Goal: Transaction & Acquisition: Subscribe to service/newsletter

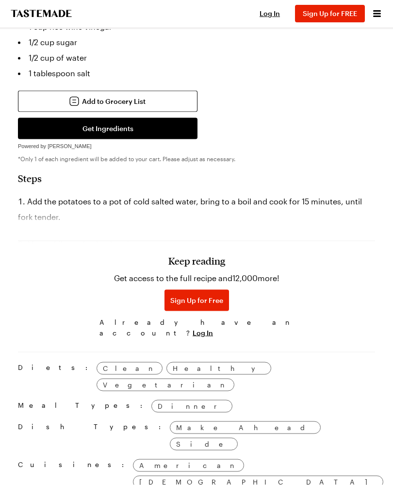
scroll to position [859, 0]
click at [206, 305] on span "Sign Up for Free" at bounding box center [196, 300] width 53 height 10
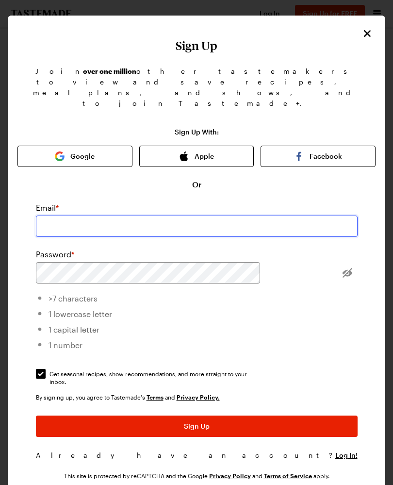
click at [225, 216] on input "email" at bounding box center [197, 226] width 322 height 21
type input "[EMAIL_ADDRESS][DOMAIN_NAME]"
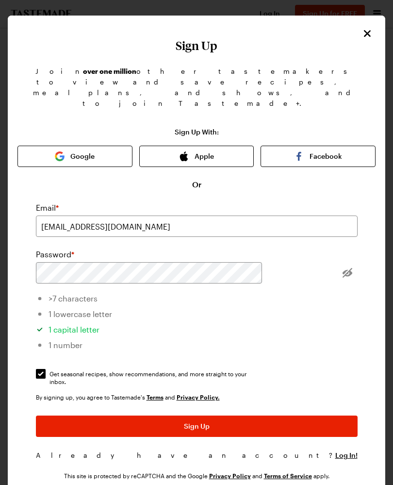
click at [337, 262] on div at bounding box center [347, 272] width 20 height 21
click at [328, 290] on div "Sign Up With: Google Apple Facebook Or Email * [EMAIL_ADDRESS][DOMAIN_NAME] Pas…" at bounding box center [196, 304] width 358 height 352
click at [238, 416] on button "Sign Up" at bounding box center [197, 426] width 322 height 21
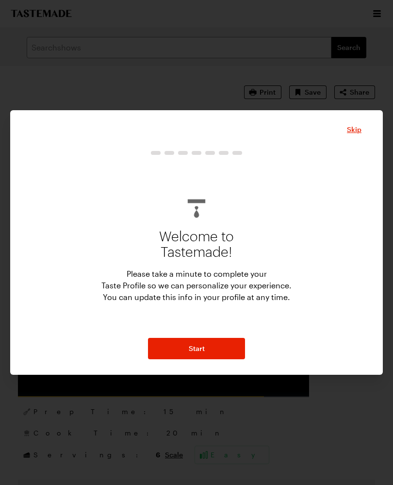
click at [354, 134] on span "Skip" at bounding box center [354, 130] width 15 height 10
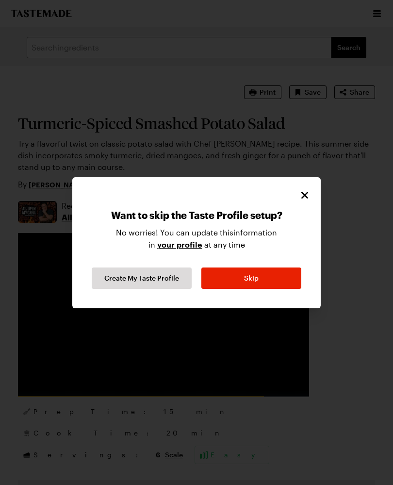
click at [278, 288] on button "Skip" at bounding box center [252, 278] width 100 height 21
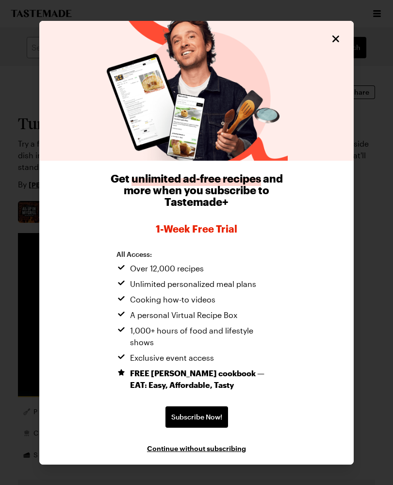
click at [335, 45] on icon "Close" at bounding box center [336, 39] width 12 height 12
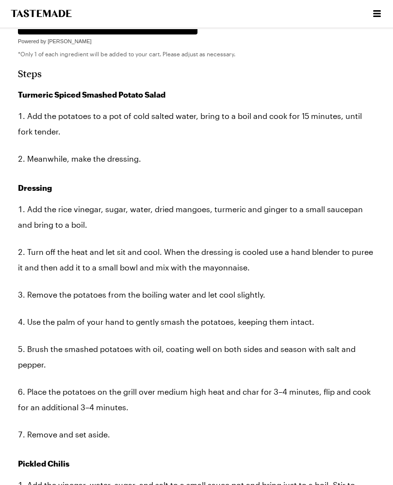
scroll to position [963, 0]
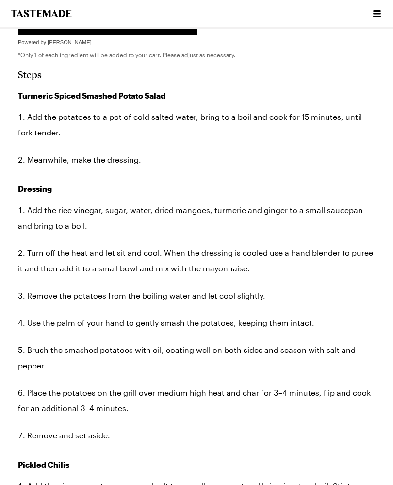
click at [383, 123] on div "Turmeric-Spiced Smashed Potato Salad Try a flavorful twist on classic potato sa…" at bounding box center [196, 261] width 373 height 2317
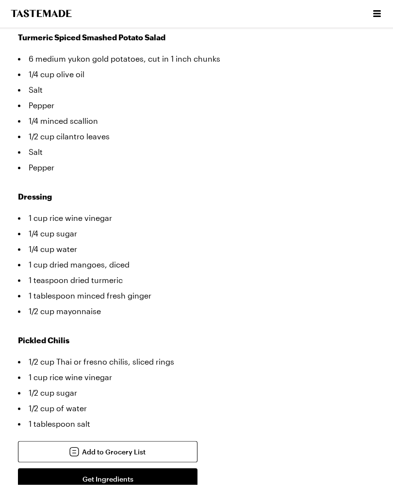
scroll to position [509, 0]
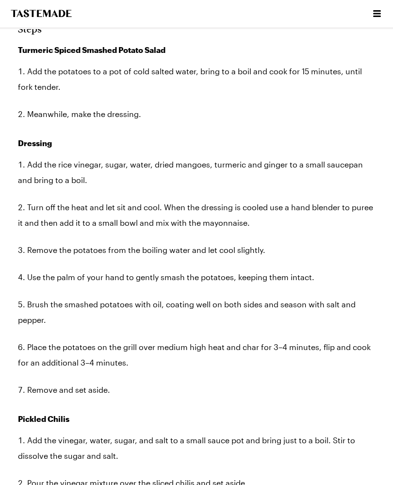
scroll to position [1008, 0]
click at [392, 156] on div "Search recipes Search Turmeric-Spiced Smashed Potato Salad Try a flavorful twis…" at bounding box center [196, 198] width 393 height 2354
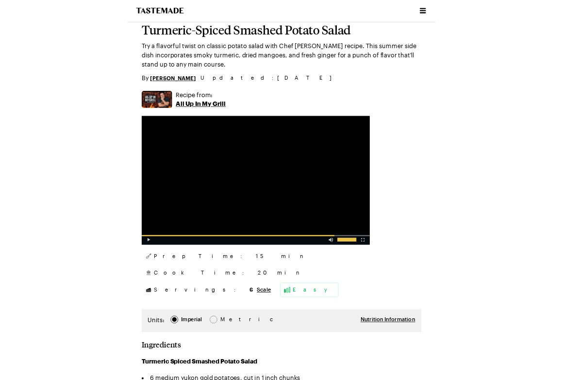
scroll to position [139, 0]
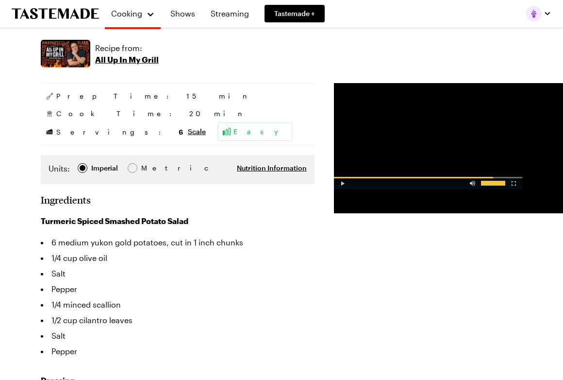
click at [393, 186] on div "Video Player" at bounding box center [513, 181] width 17 height 10
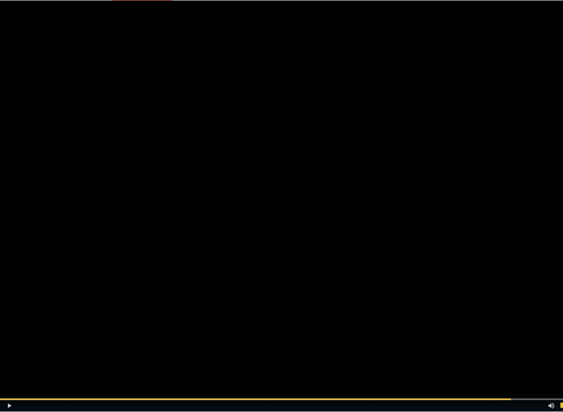
scroll to position [486, 0]
click at [5, 400] on div "Video Player" at bounding box center [8, 405] width 17 height 10
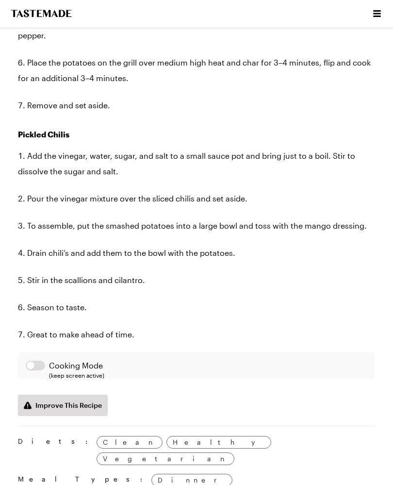
scroll to position [1297, 0]
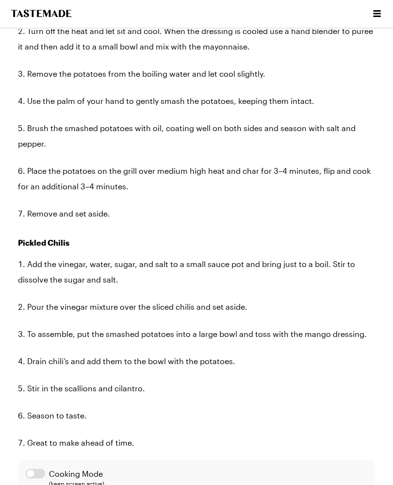
type textarea "x"
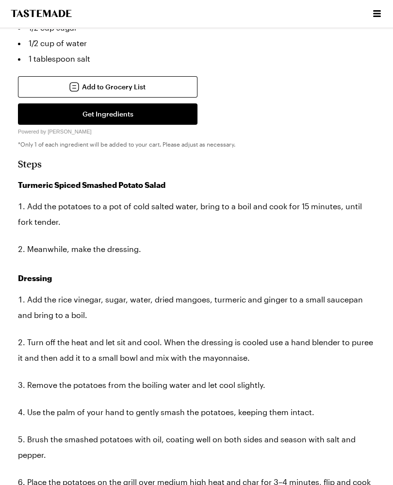
scroll to position [873, 0]
